Goal: Information Seeking & Learning: Learn about a topic

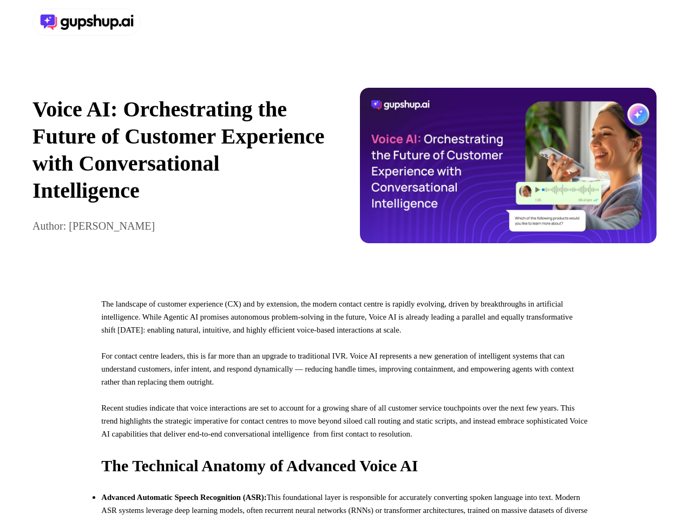
click at [344, 22] on div at bounding box center [344, 22] width 689 height 44
click at [186, 22] on div at bounding box center [186, 22] width 308 height 27
click at [344, 171] on div "Voice AI: Orchestrating the Future of Customer Experience with Conversational I…" at bounding box center [344, 165] width 689 height 242
click at [181, 171] on p "Voice AI: Orchestrating the Future of Customer Experience with Conversational I…" at bounding box center [180, 150] width 297 height 108
click at [508, 171] on img at bounding box center [508, 165] width 297 height 155
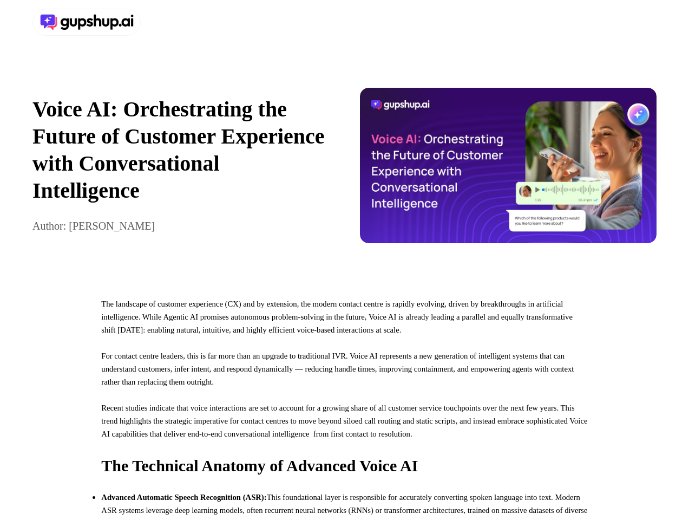
click at [344, 401] on p "For contact centre leaders, this is far more than an upgrade to traditional IVR…" at bounding box center [344, 375] width 486 height 52
